Goal: Task Accomplishment & Management: Manage account settings

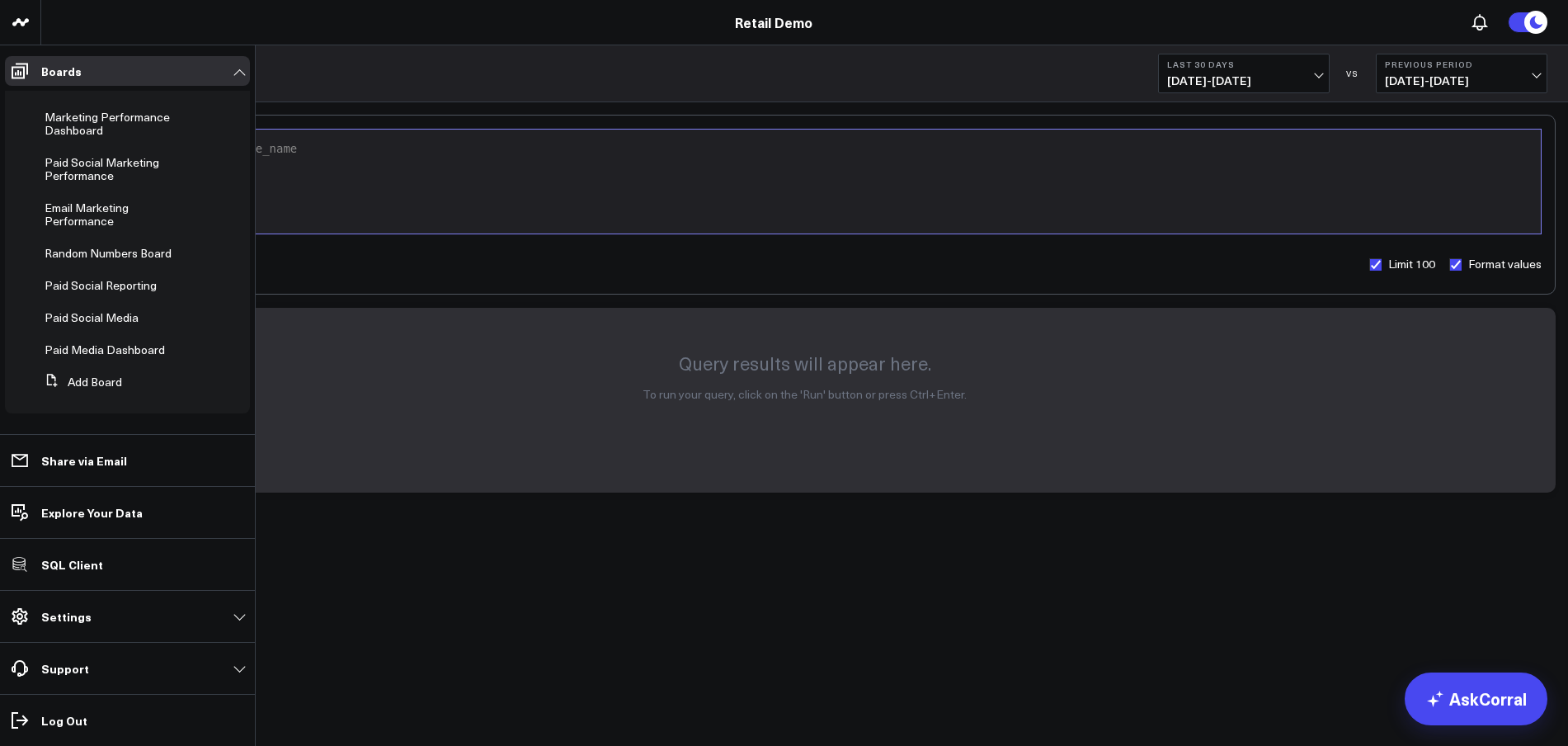
scroll to position [124, 0]
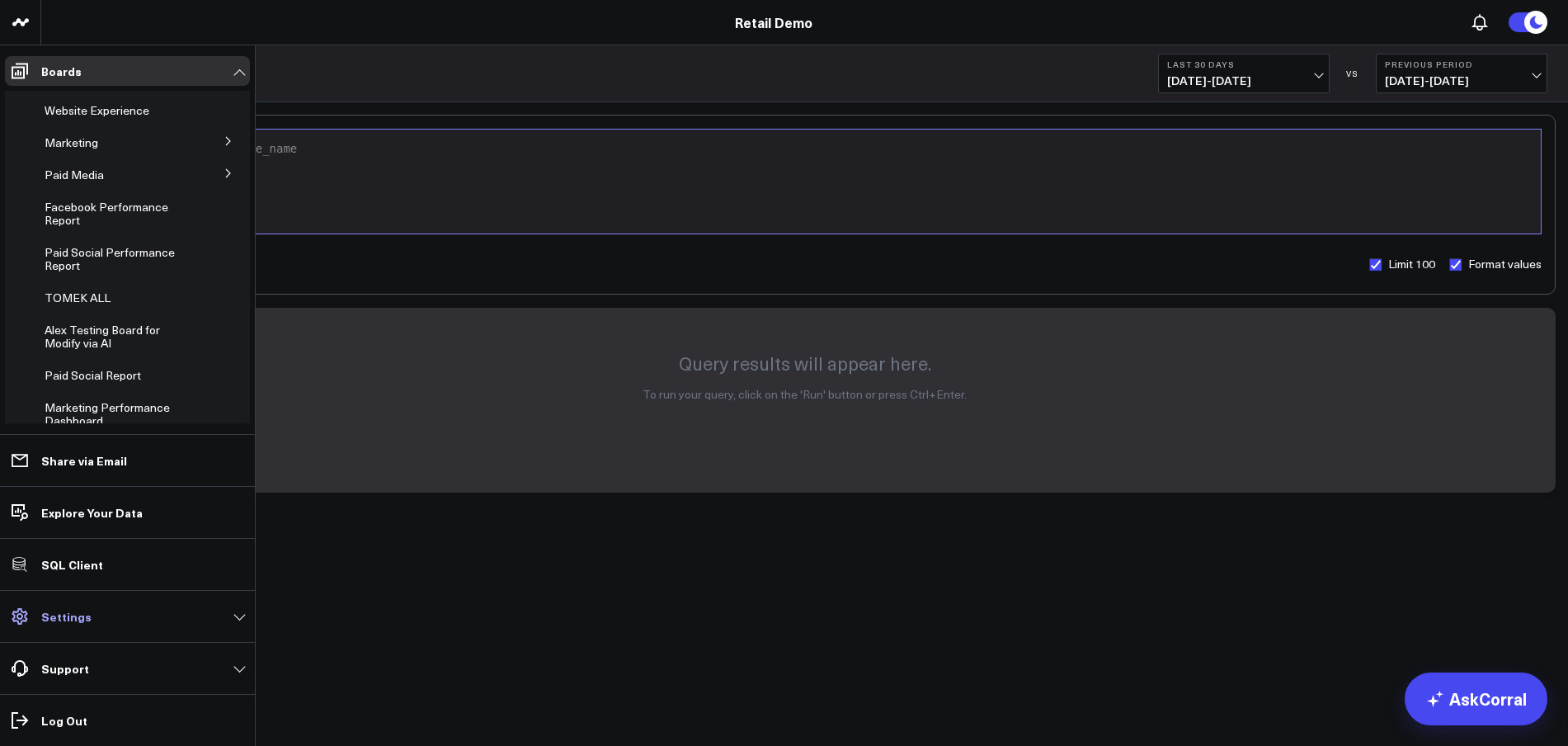
click at [116, 612] on link "Settings" at bounding box center [127, 616] width 245 height 29
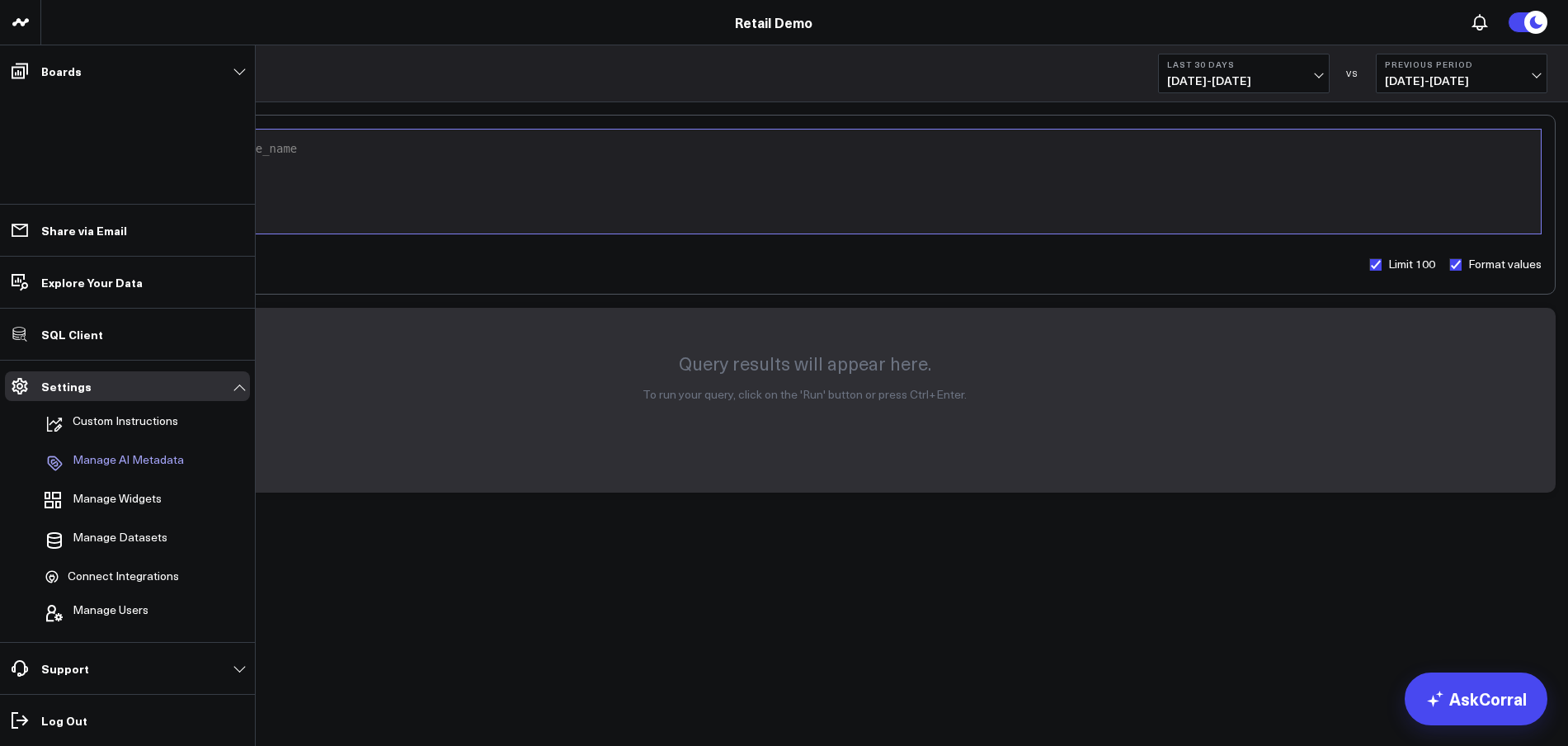
click at [134, 461] on p "Manage AI Metadata" at bounding box center [127, 462] width 111 height 20
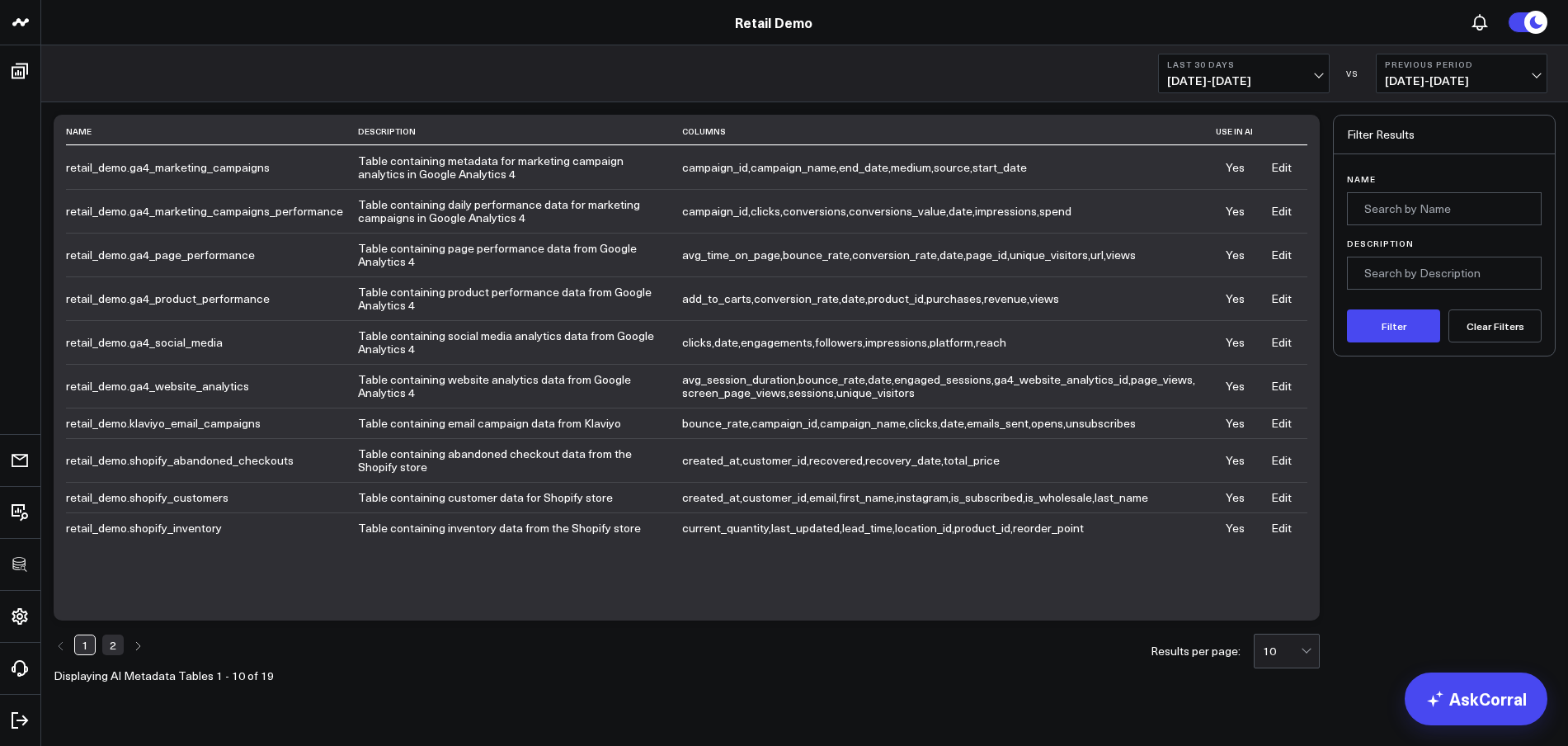
click at [394, 172] on td "Table containing metadata for marketing campaign analytics in Google Analytics 4" at bounding box center [520, 167] width 324 height 44
click at [1284, 172] on link "Edit" at bounding box center [1281, 166] width 21 height 15
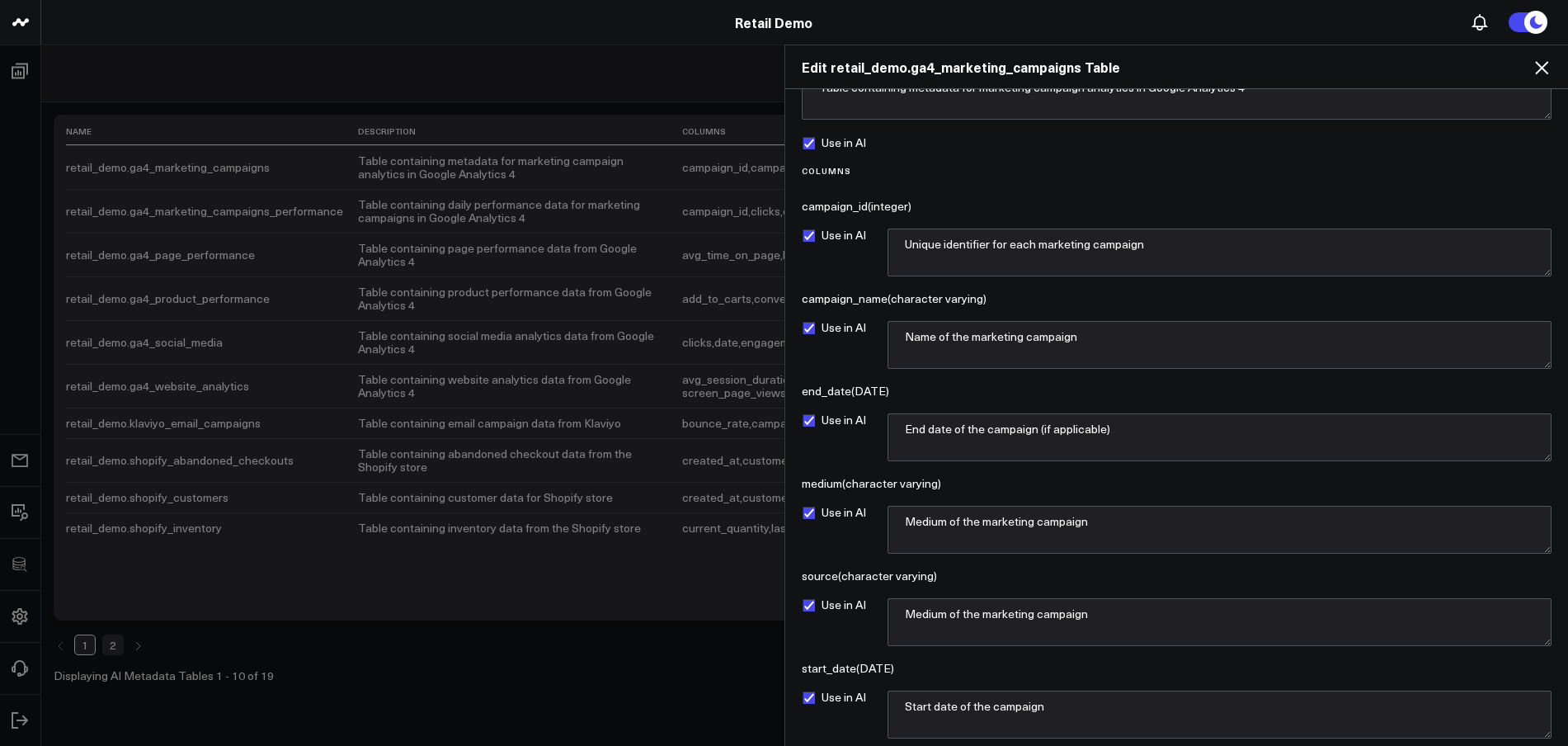
scroll to position [102, 0]
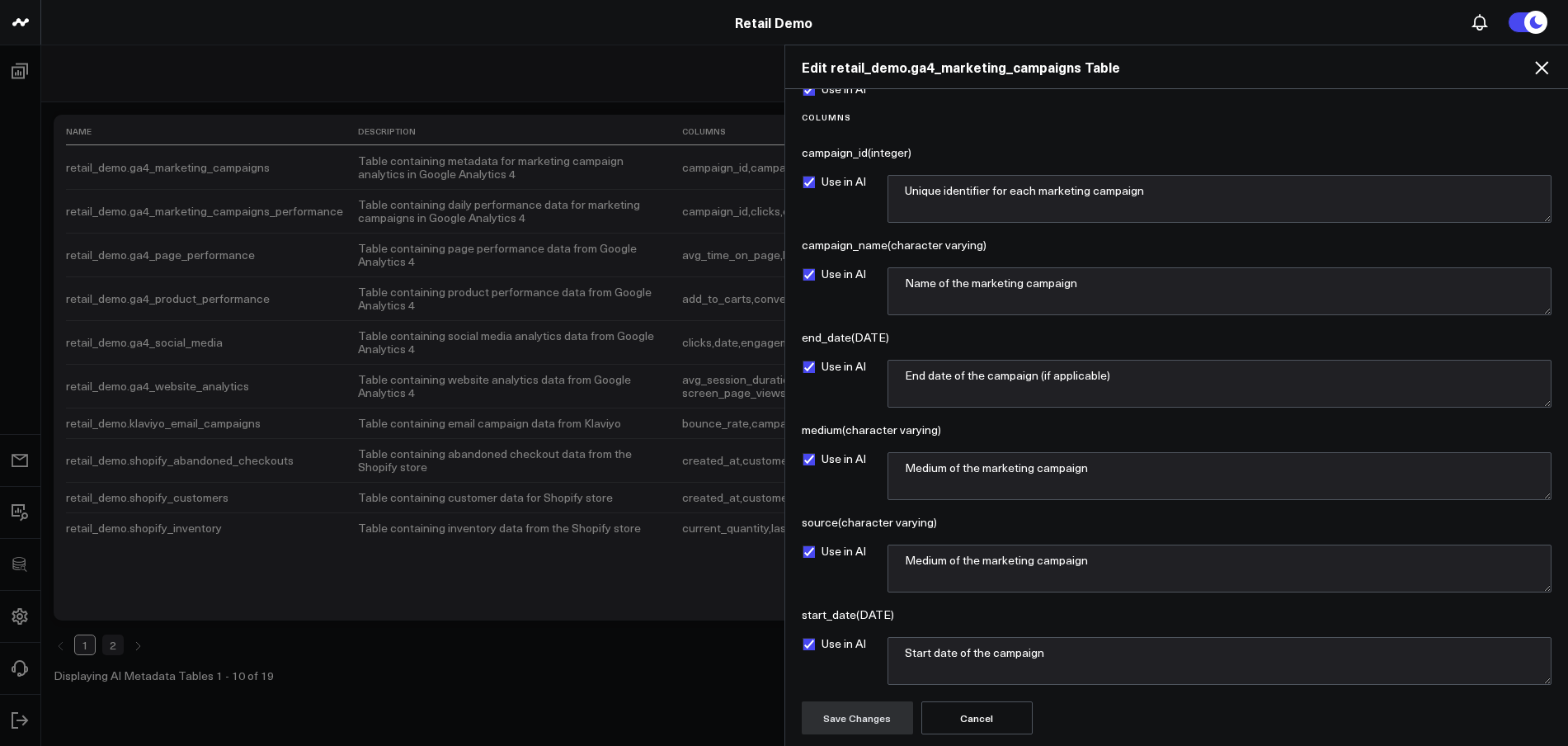
click at [621, 671] on div "Edit retail_demo.ga4_marketing_campaigns Table Description Table containing met…" at bounding box center [784, 395] width 1568 height 701
click at [1537, 66] on icon at bounding box center [1541, 67] width 20 height 20
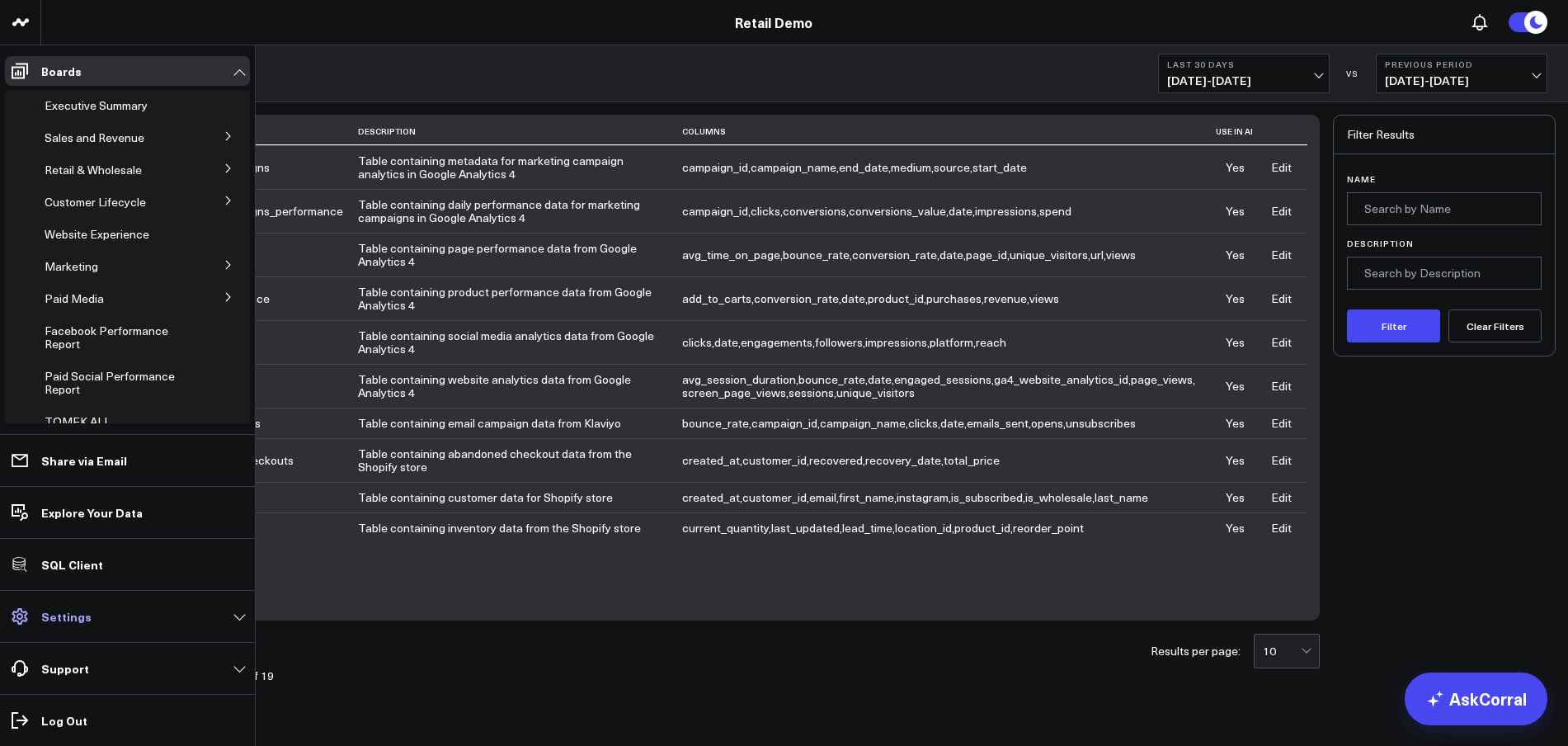
click at [23, 615] on icon at bounding box center [19, 616] width 20 height 20
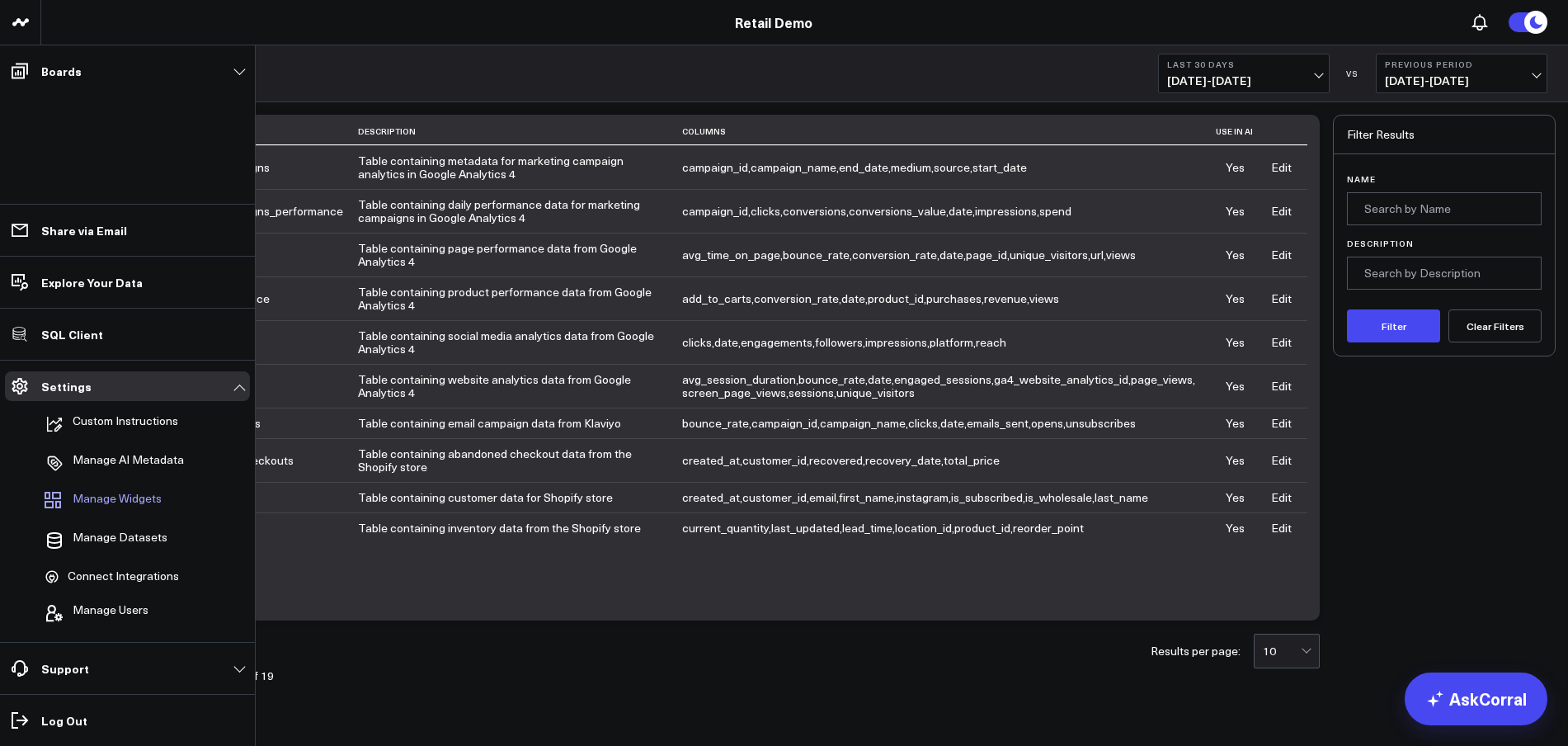
click at [124, 493] on span "Manage Widgets" at bounding box center [117, 501] width 89 height 20
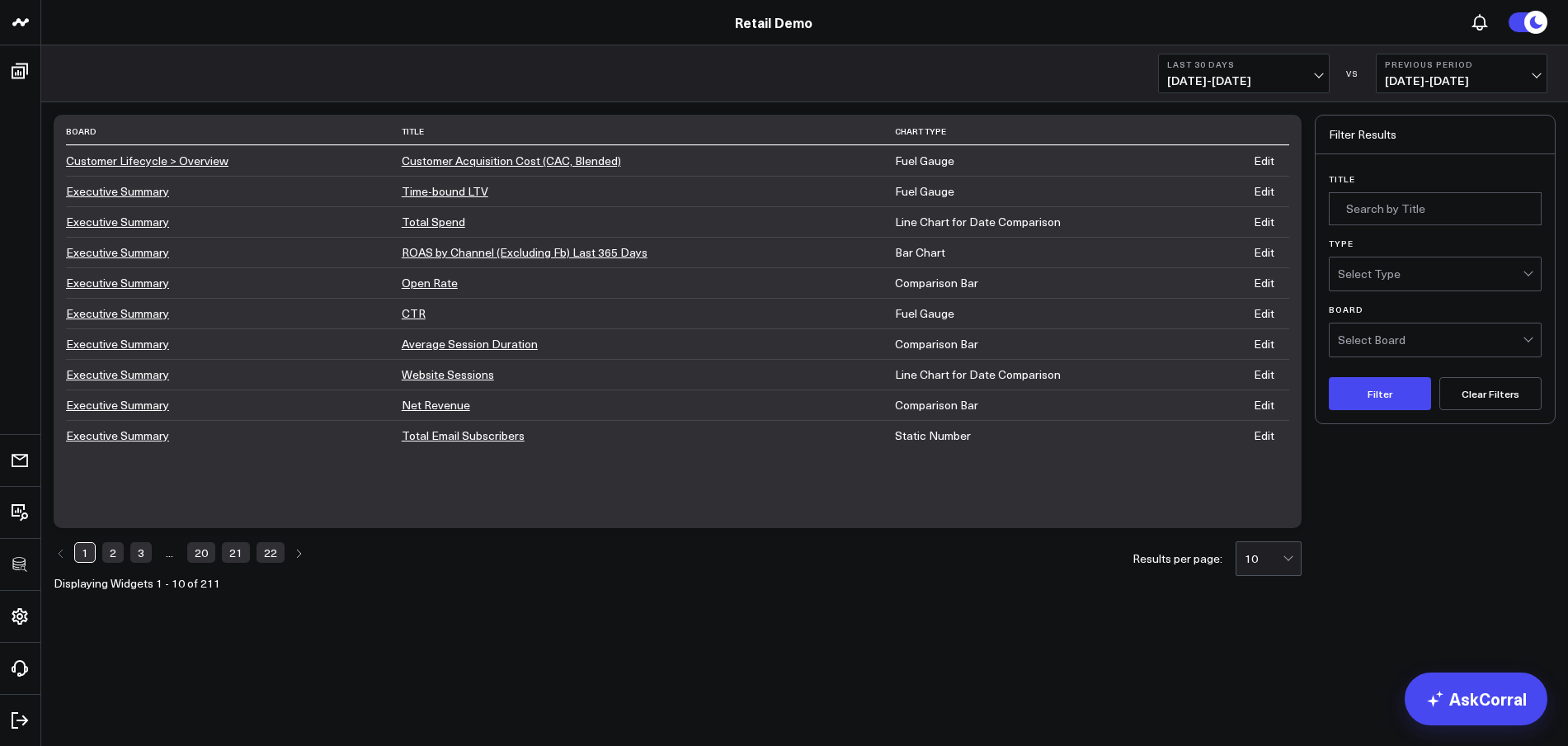
click at [1274, 194] on link "Edit" at bounding box center [1264, 191] width 21 height 15
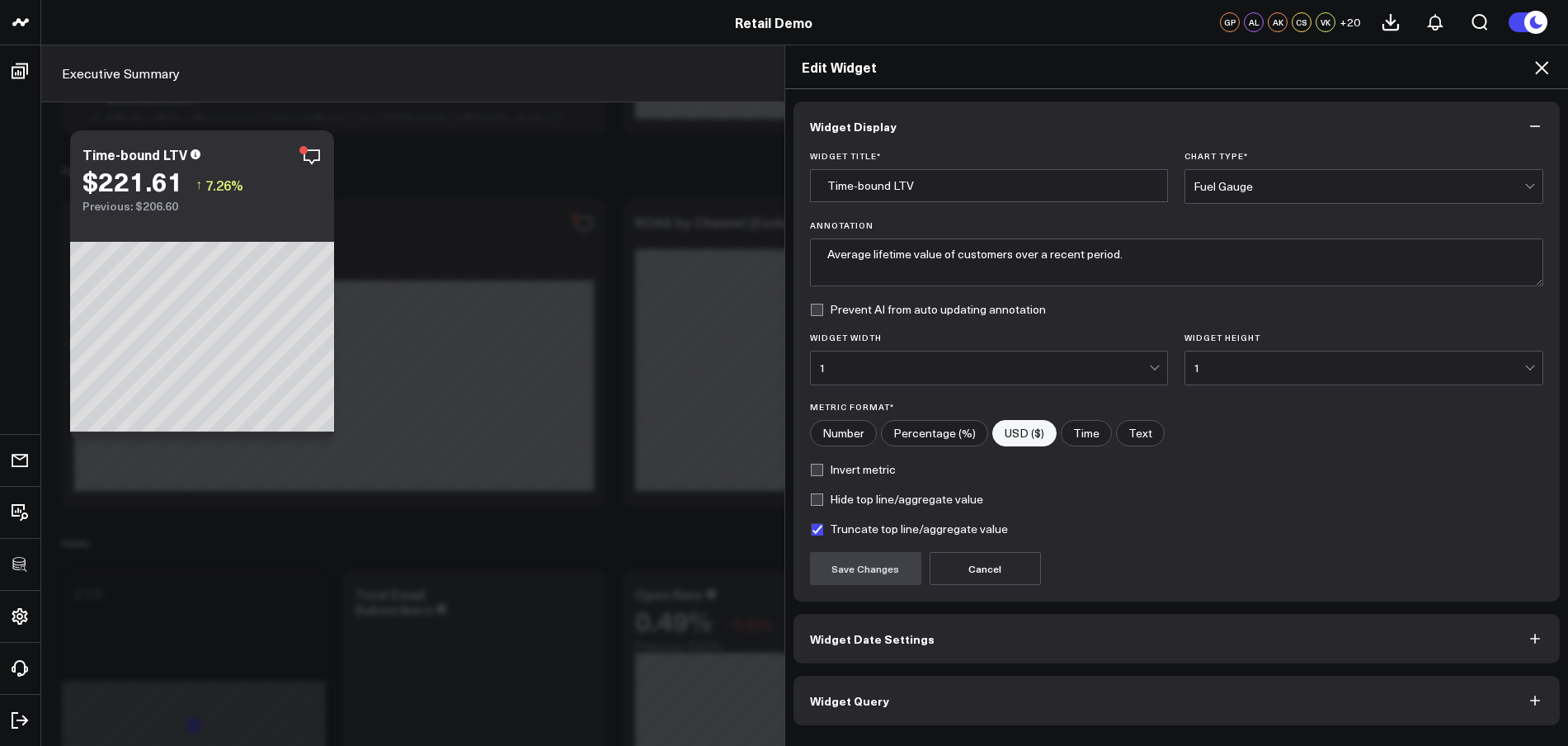
scroll to position [570, 0]
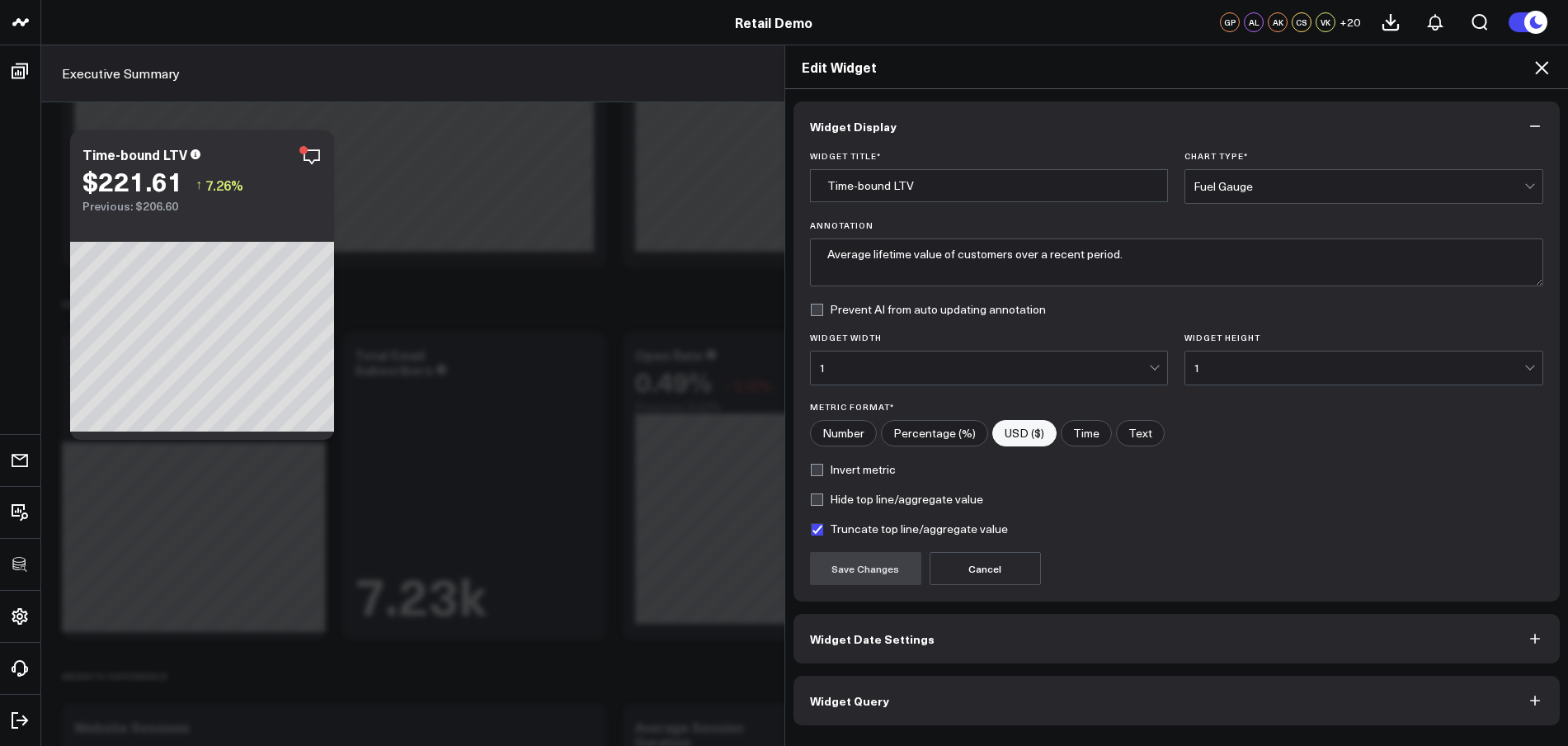
click at [985, 649] on button "Widget Date Settings" at bounding box center [1176, 639] width 767 height 49
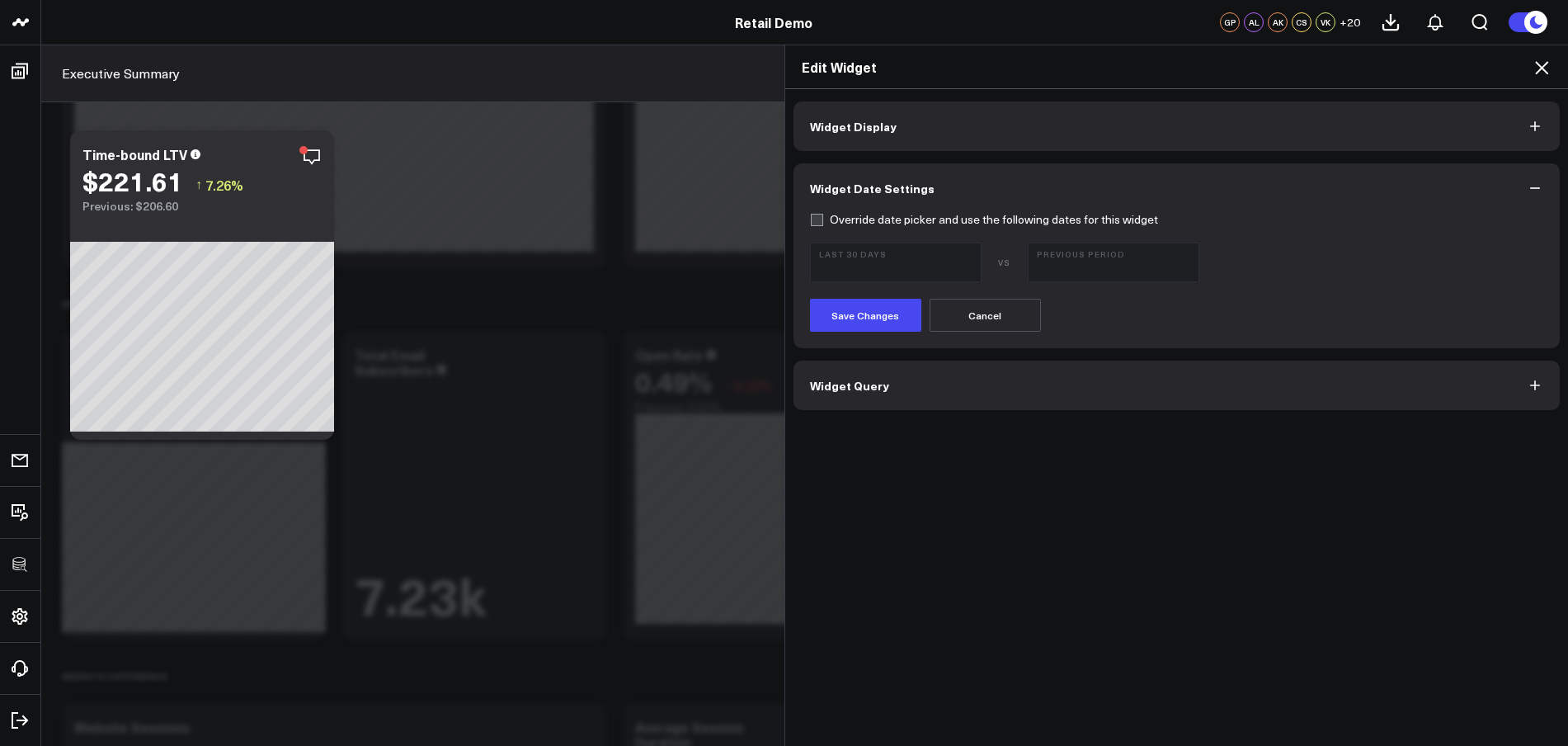
click at [1028, 394] on button "Widget Query" at bounding box center [1176, 385] width 767 height 49
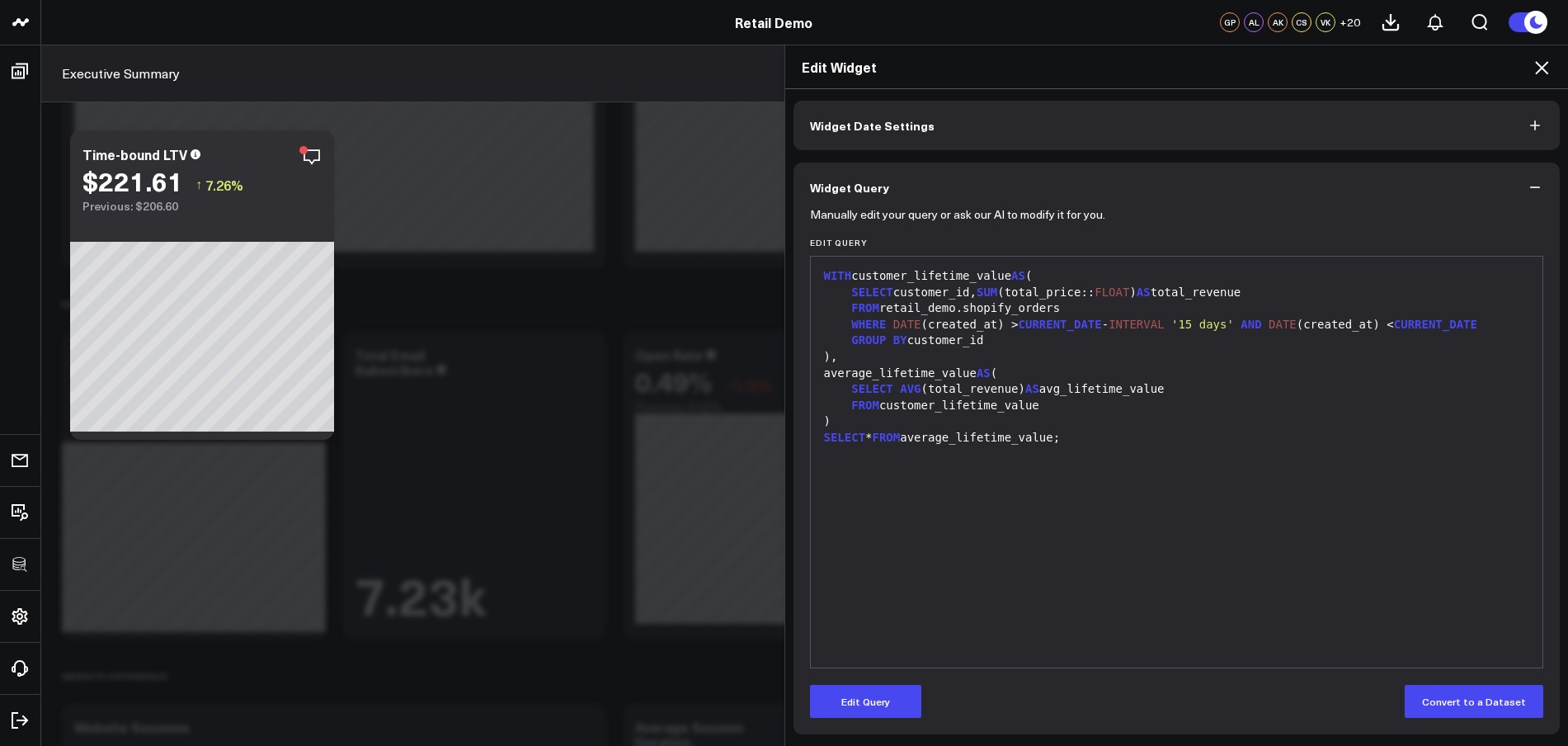
scroll to position [0, 0]
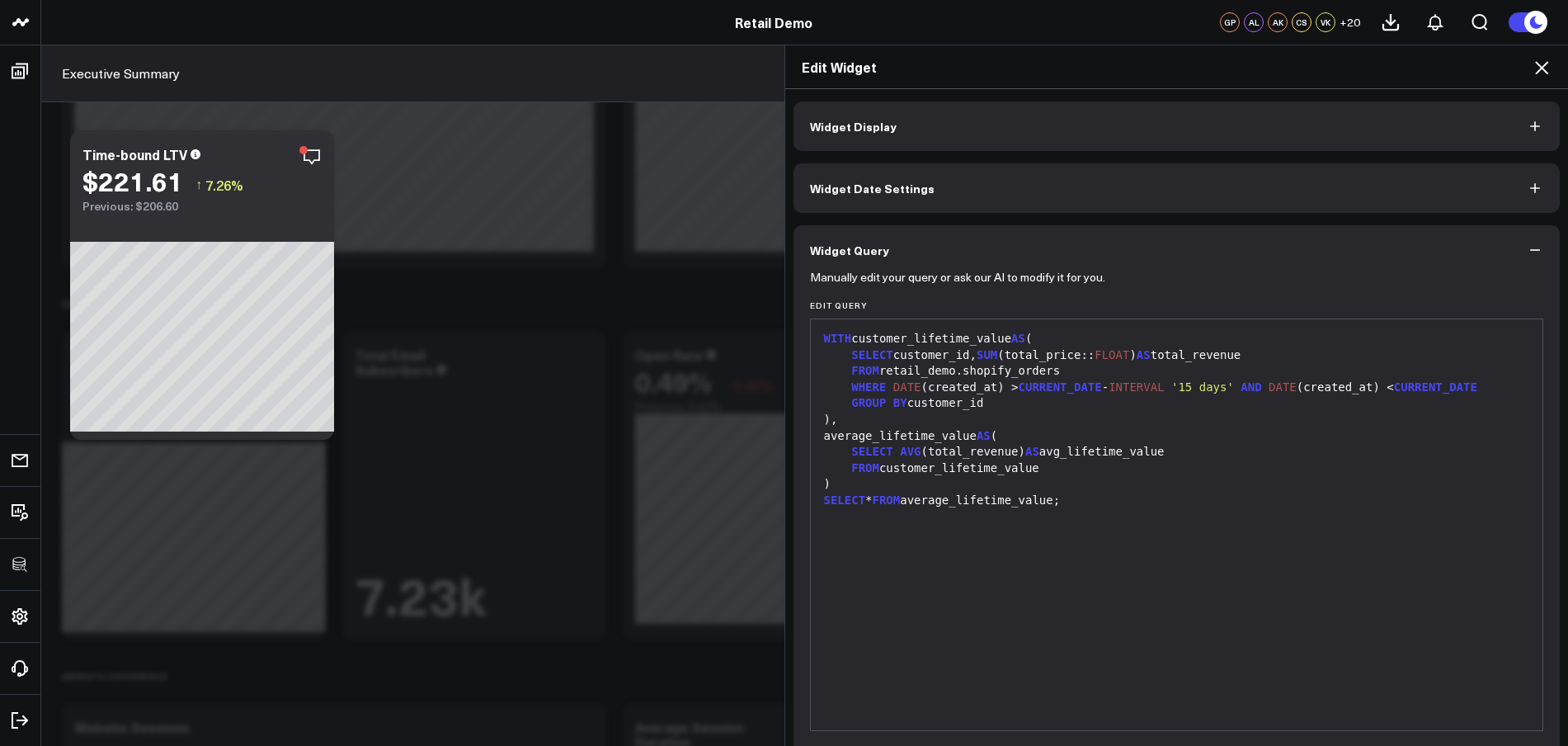
click at [985, 137] on button "Widget Display" at bounding box center [1176, 126] width 767 height 49
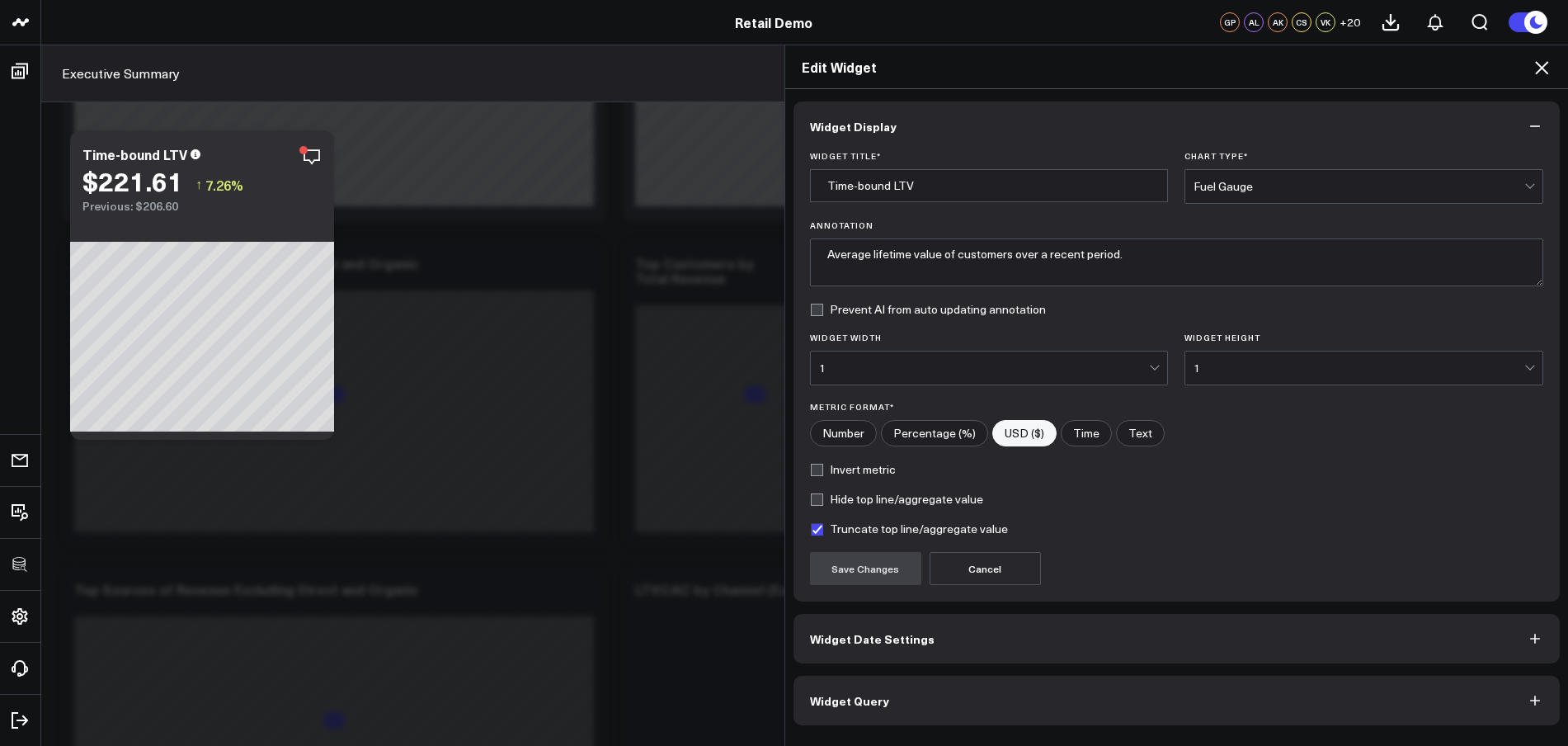
click at [602, 492] on div "Edit Widget Widget Display Widget Title * Time-bound LTV Chart Type * Fuel Gaug…" at bounding box center [784, 395] width 1568 height 701
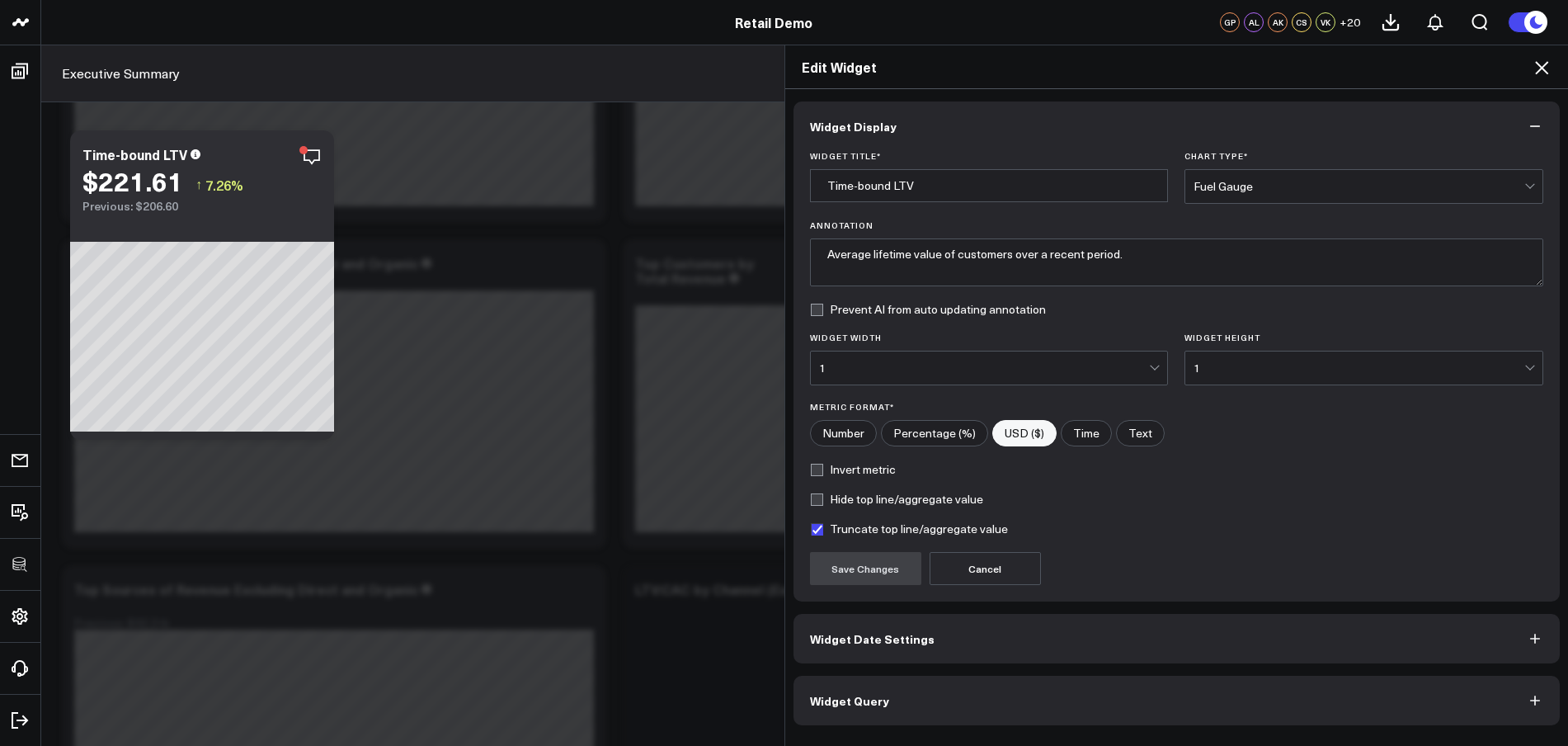
scroll to position [1766, 0]
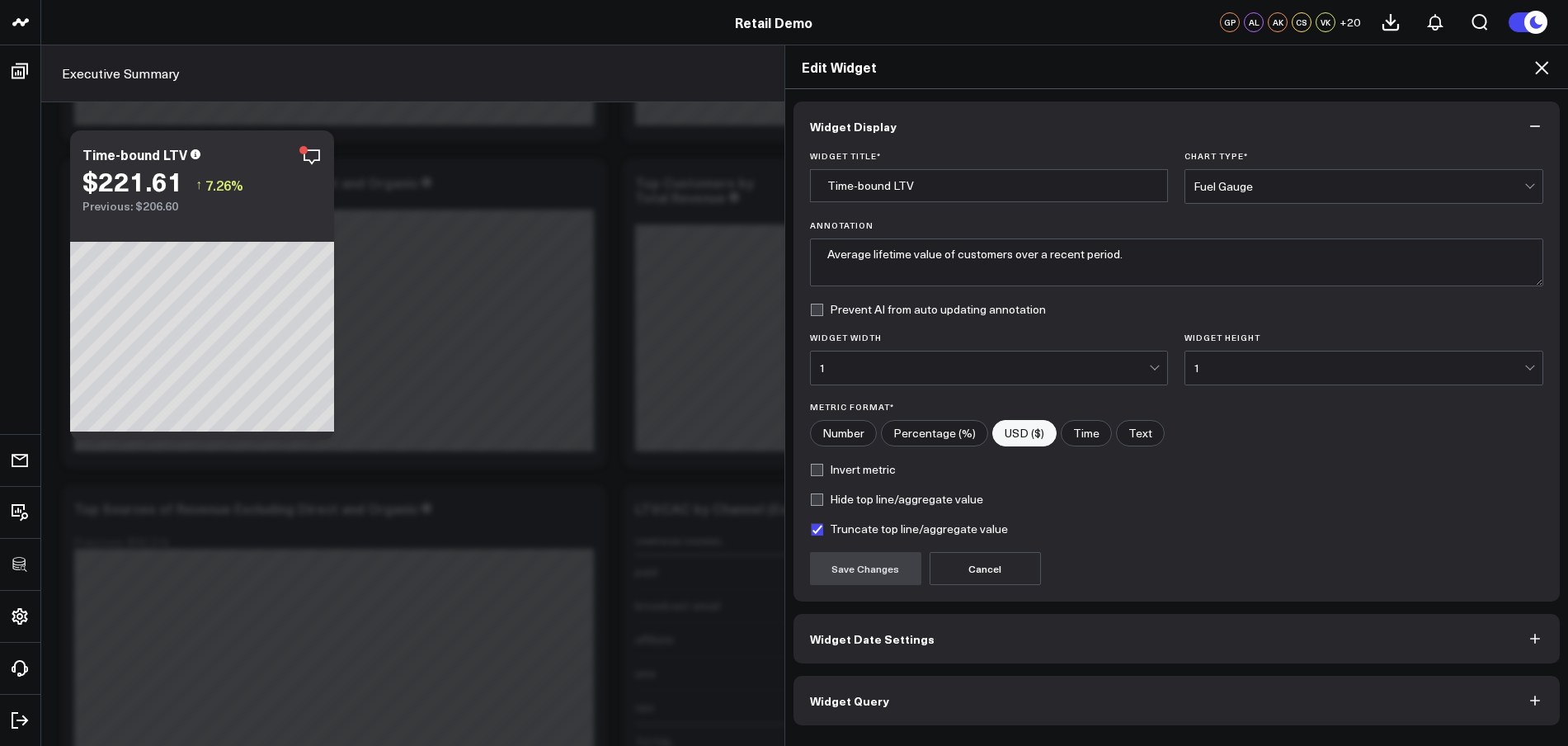
click at [587, 484] on div "Edit Widget Widget Display Widget Title * Time-bound LTV Chart Type * Fuel Gaug…" at bounding box center [784, 395] width 1568 height 701
click at [1546, 68] on icon at bounding box center [1541, 67] width 20 height 20
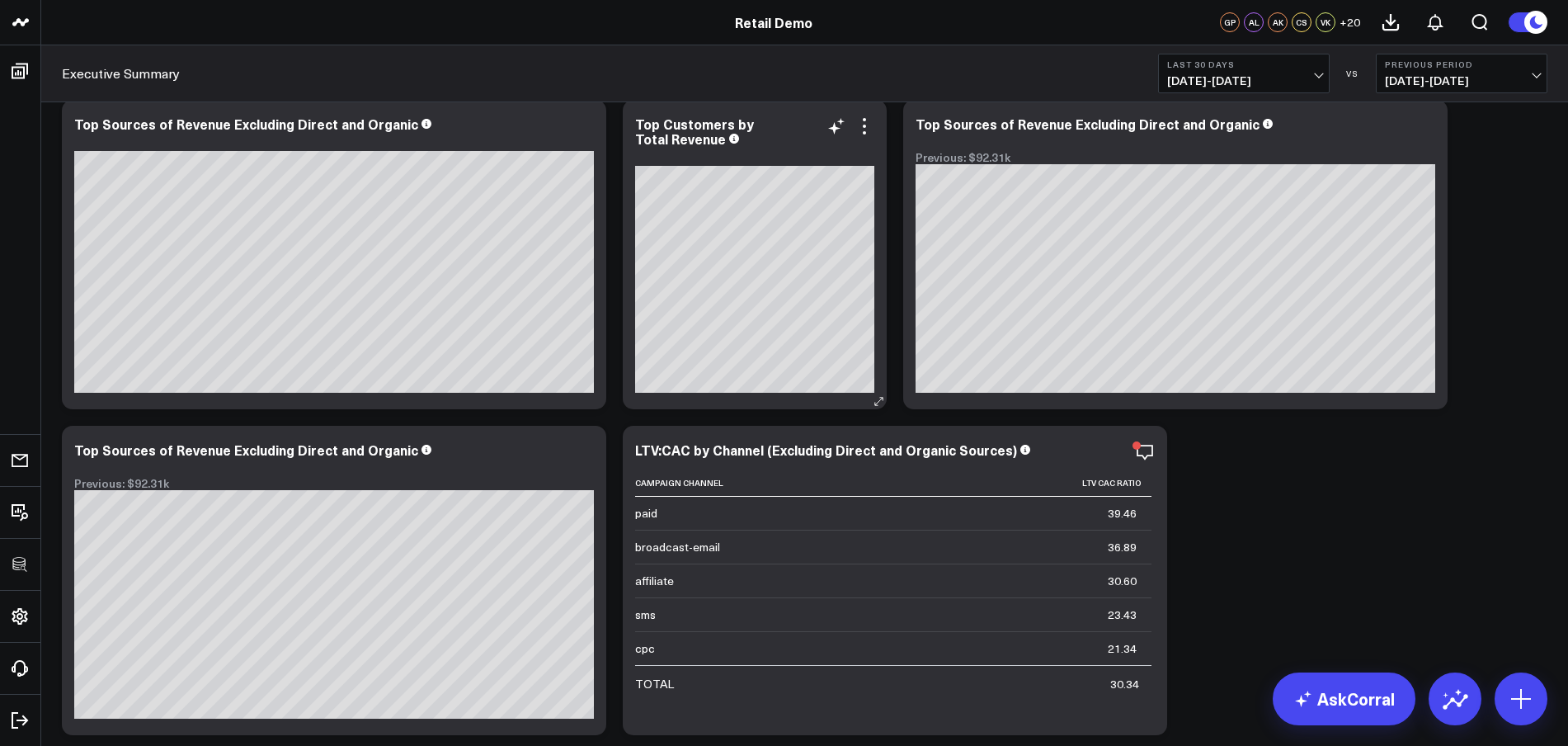
scroll to position [1831, 0]
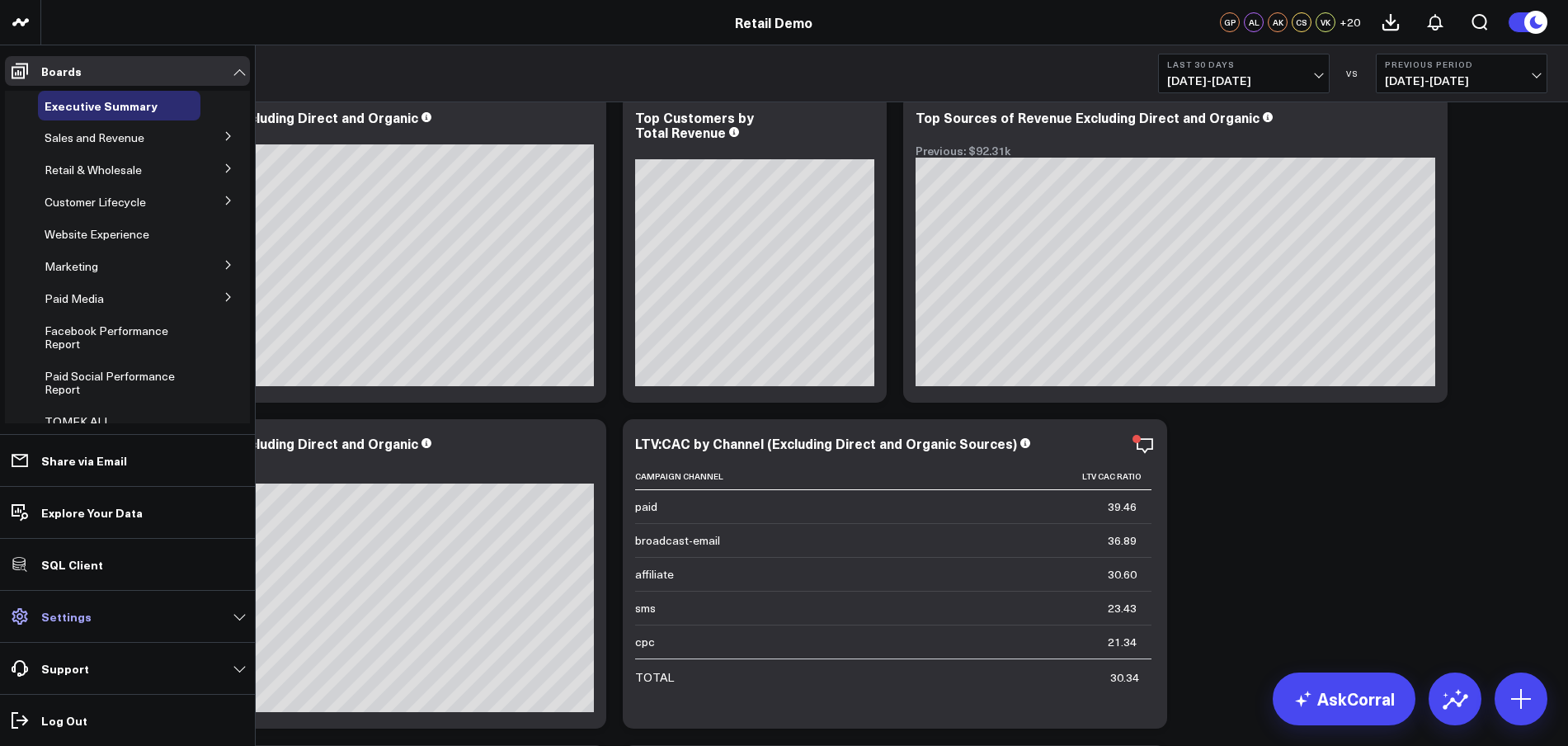
click at [26, 625] on icon at bounding box center [19, 616] width 20 height 20
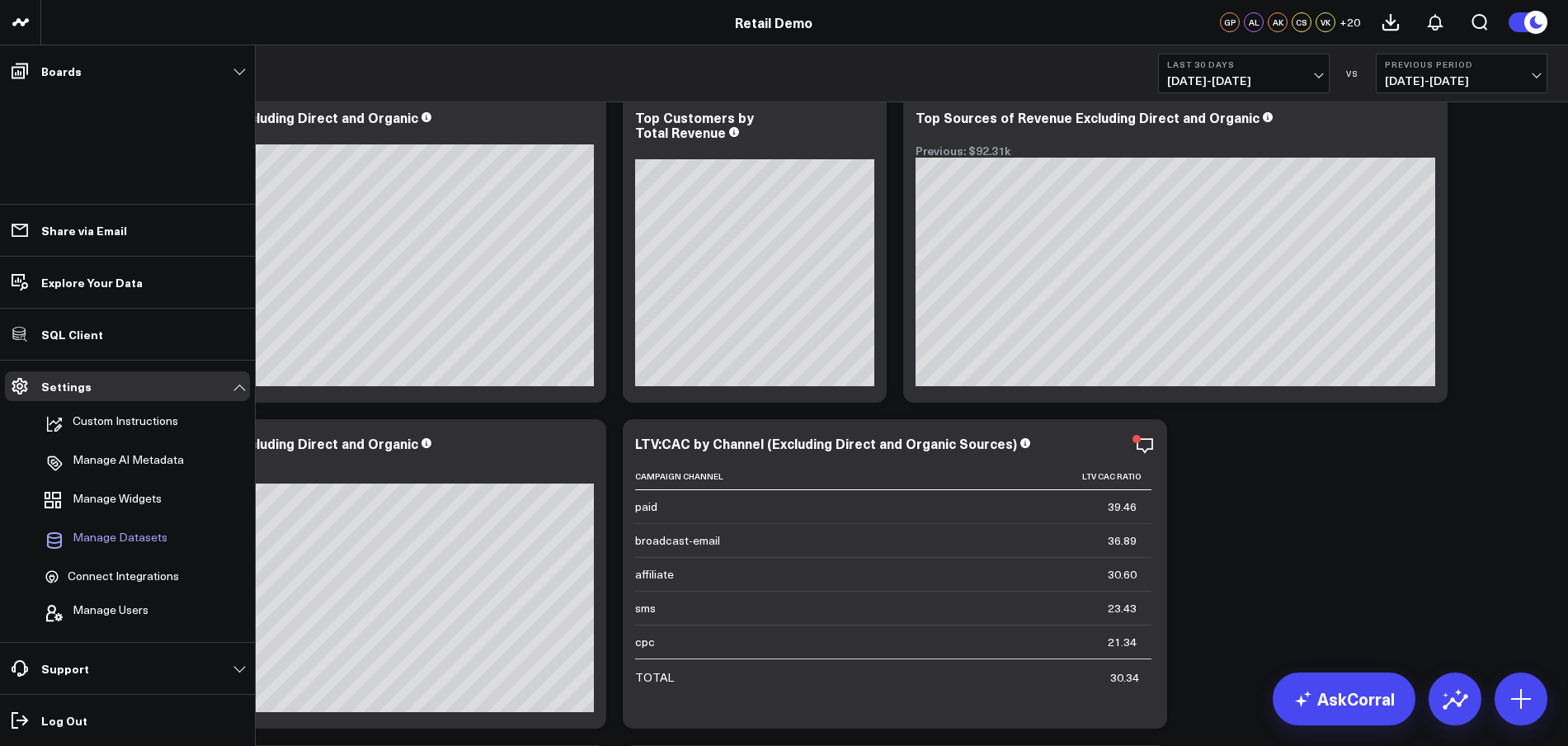
click at [124, 532] on span "Manage Datasets" at bounding box center [120, 540] width 95 height 20
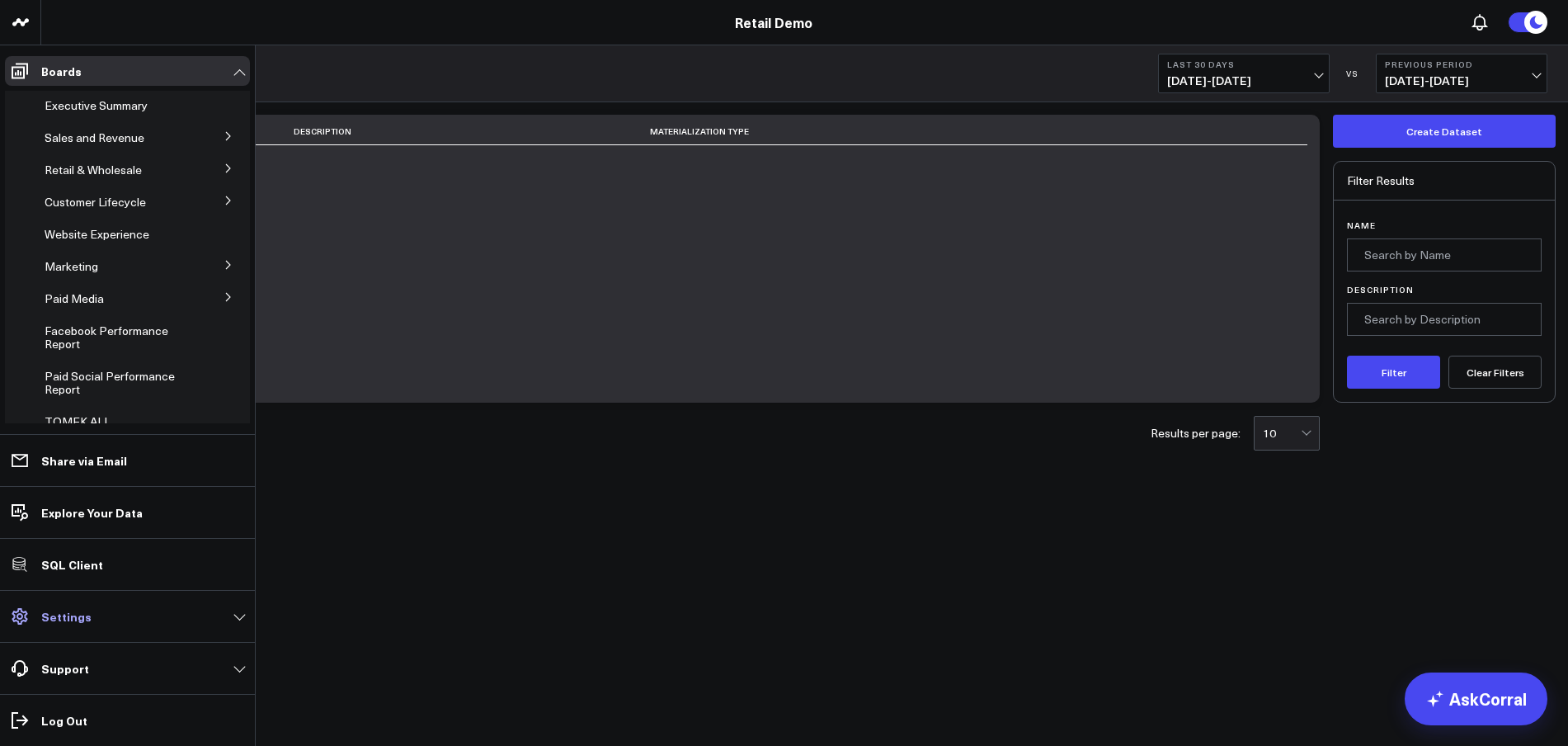
click at [45, 626] on link "Settings" at bounding box center [127, 616] width 245 height 29
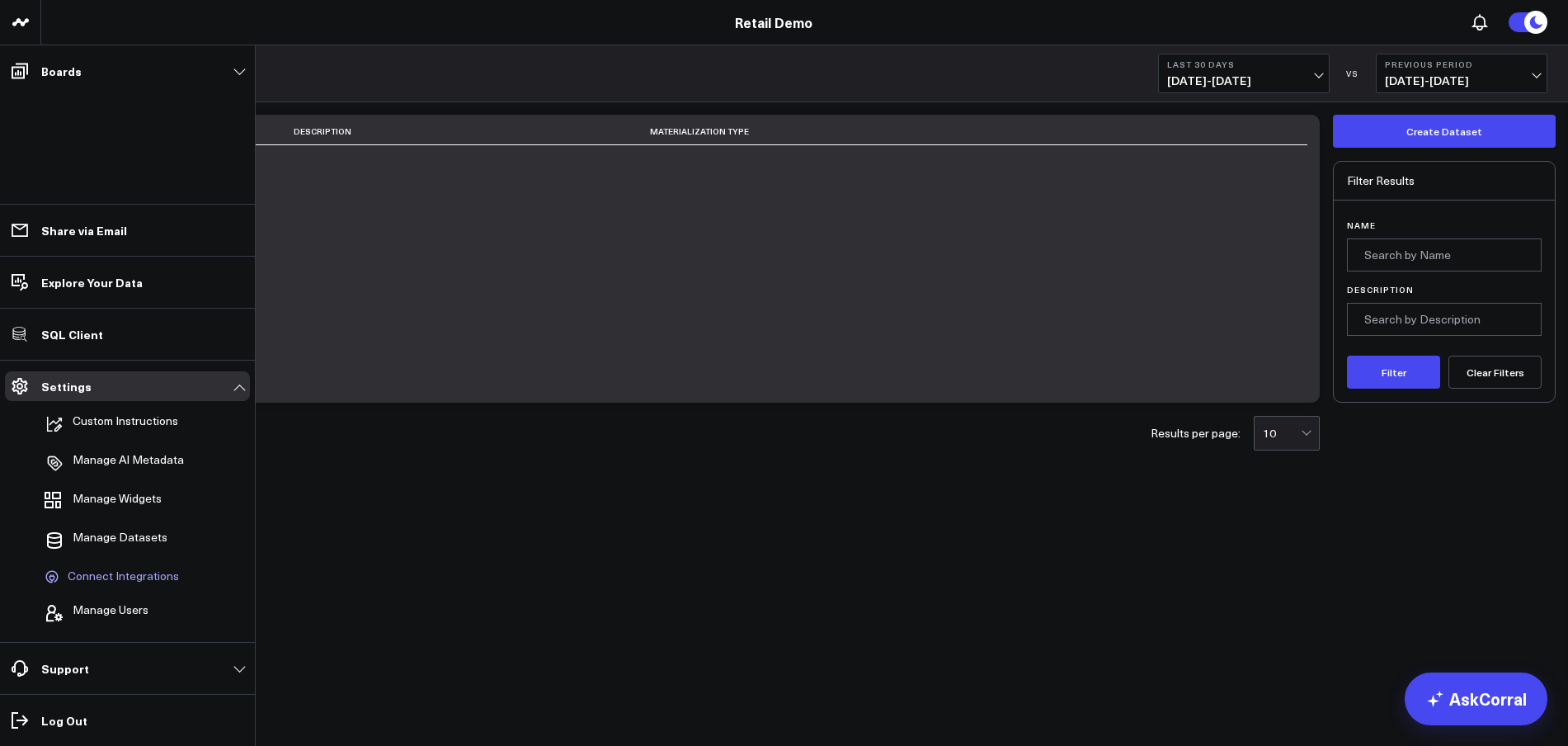
click at [85, 585] on link "Connect Integrations" at bounding box center [119, 576] width 163 height 31
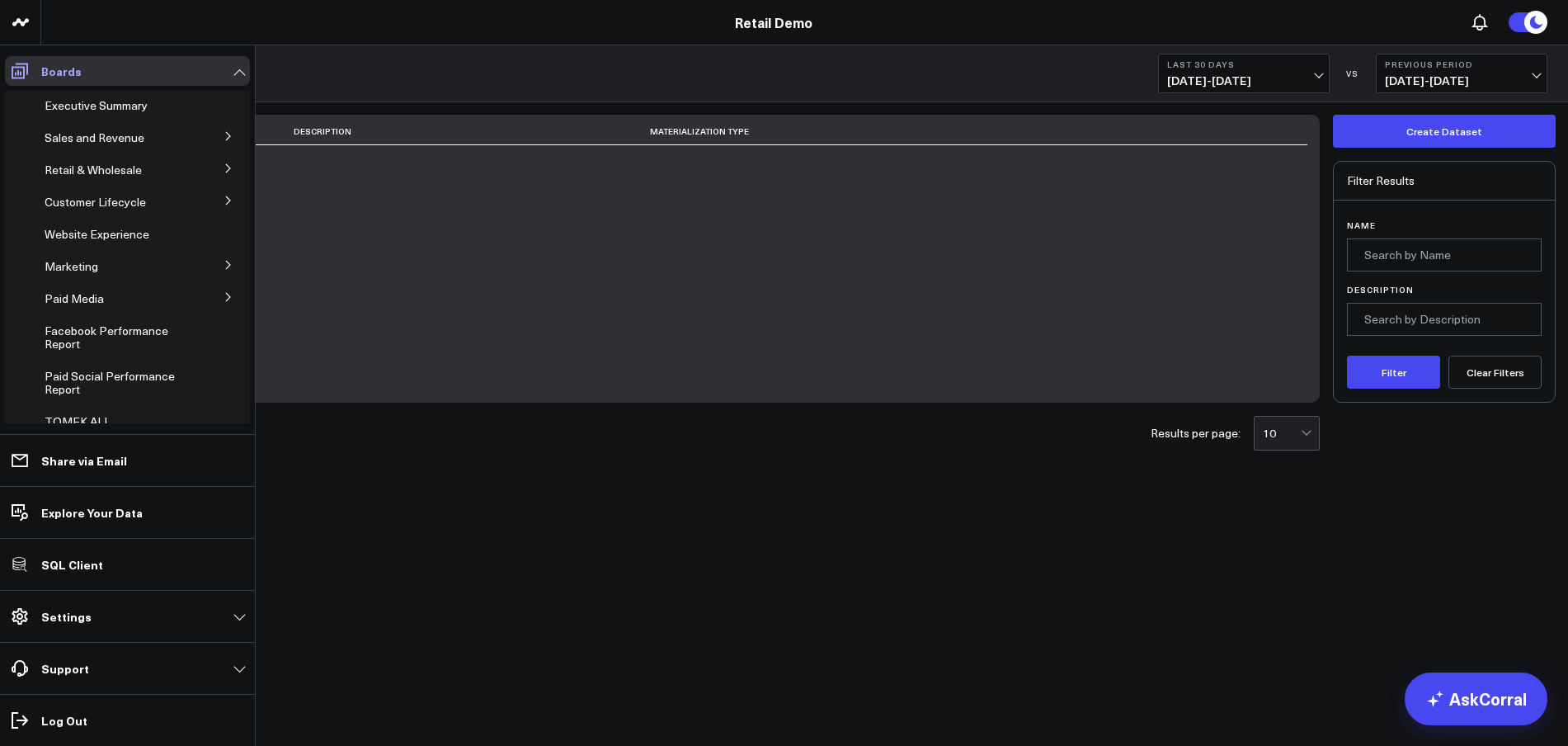
click at [32, 81] on span at bounding box center [19, 70] width 29 height 29
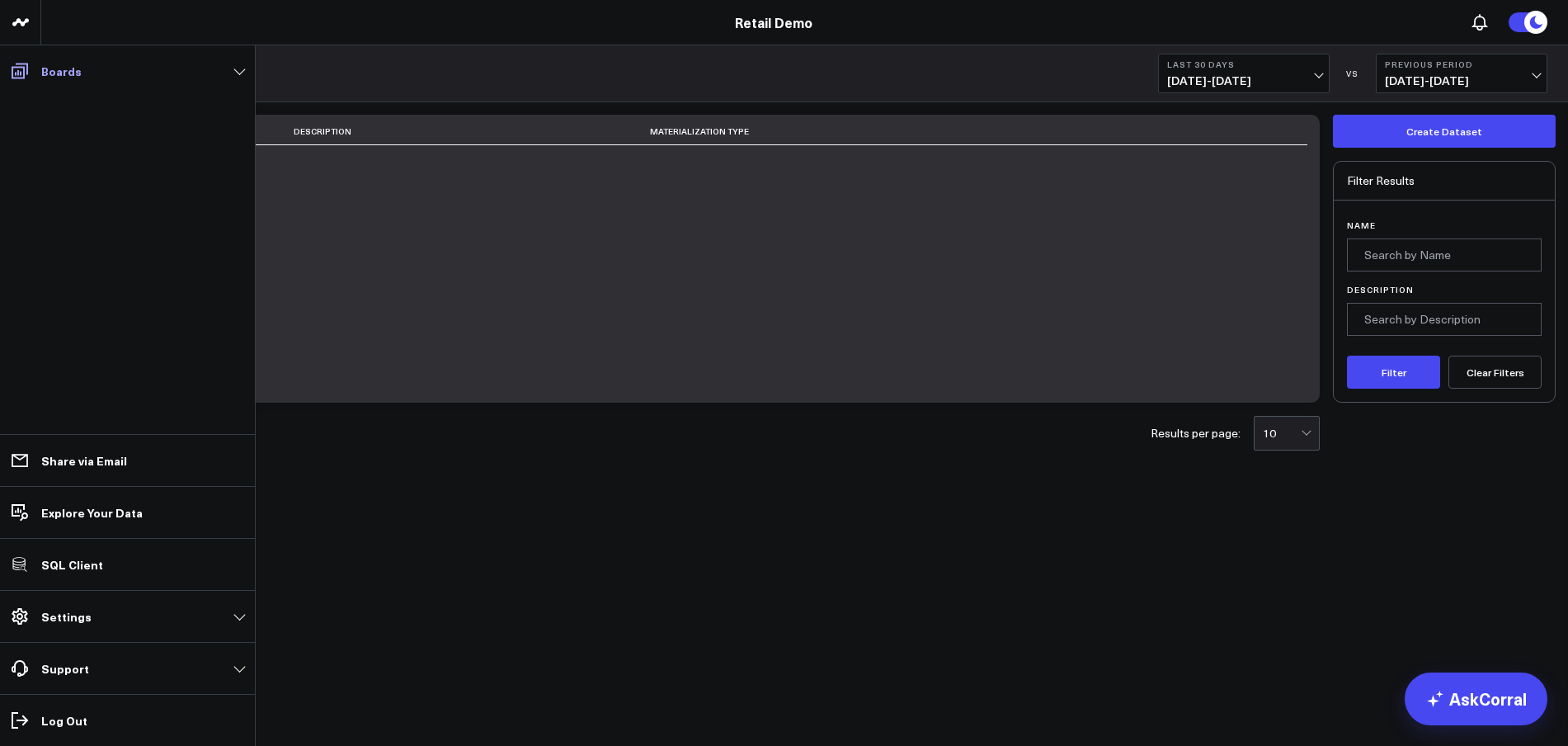
click at [66, 72] on p "Boards" at bounding box center [61, 71] width 41 height 13
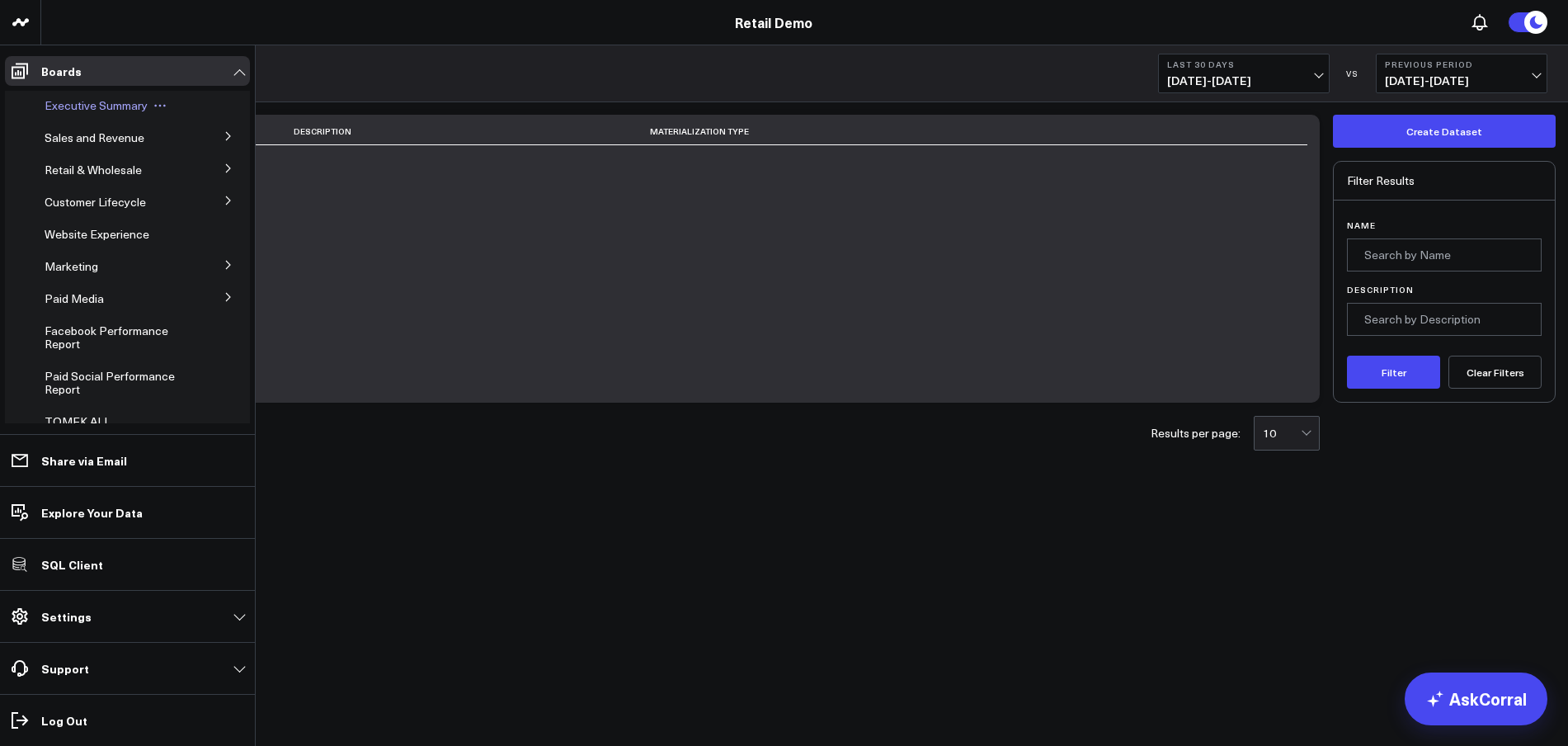
click at [68, 103] on span "Executive Summary" at bounding box center [96, 105] width 103 height 15
